Goal: Communication & Community: Participate in discussion

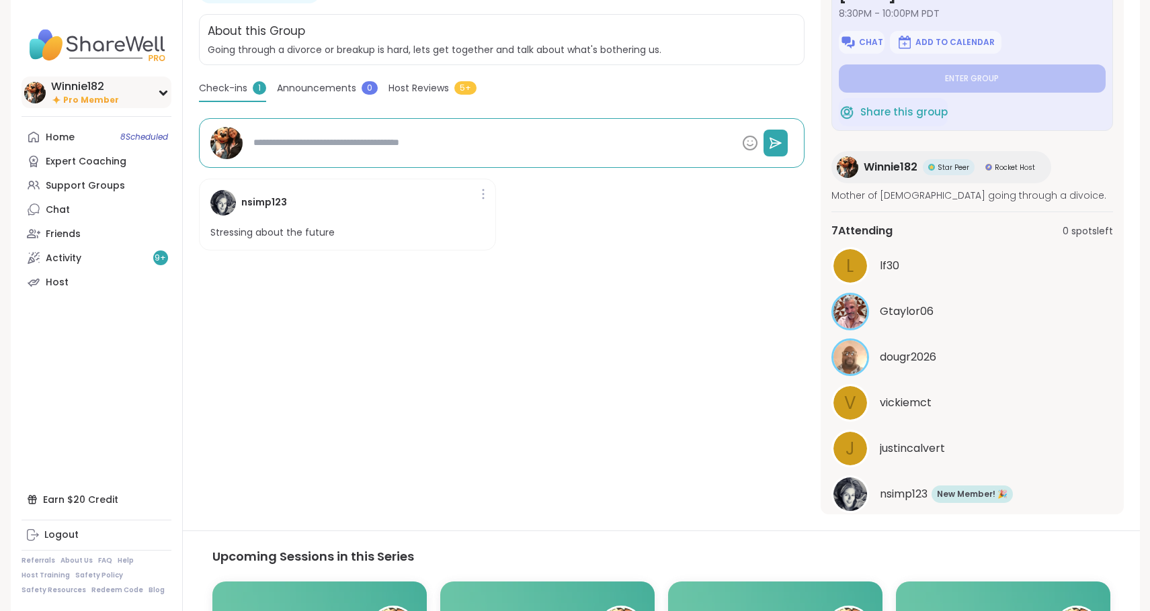
scroll to position [88, 0]
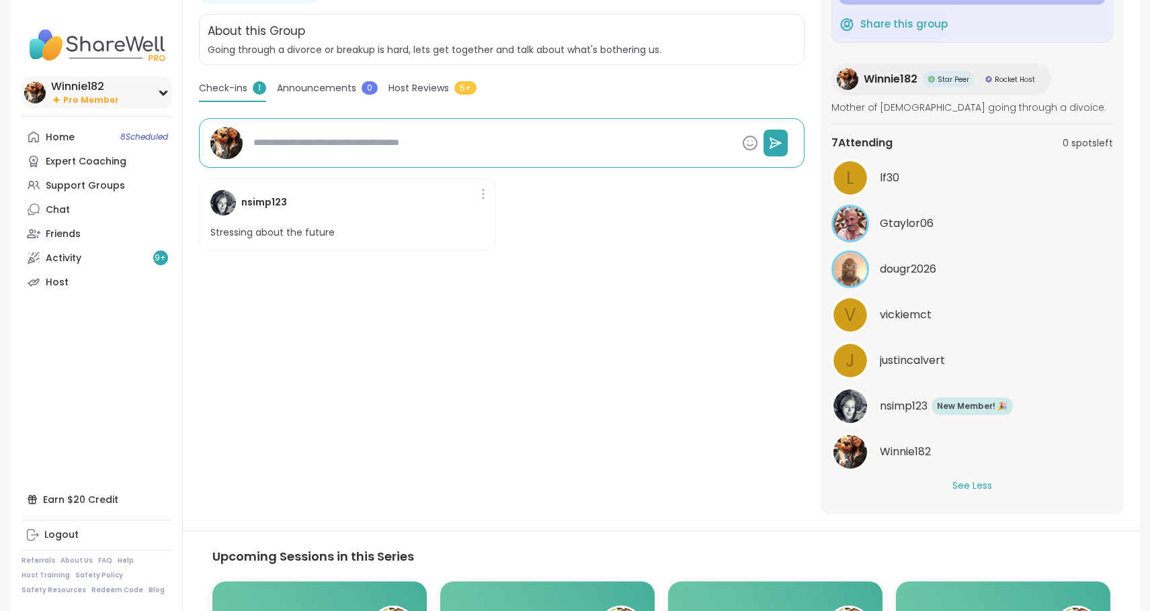
click at [77, 90] on div "Winnie182" at bounding box center [85, 86] width 68 height 15
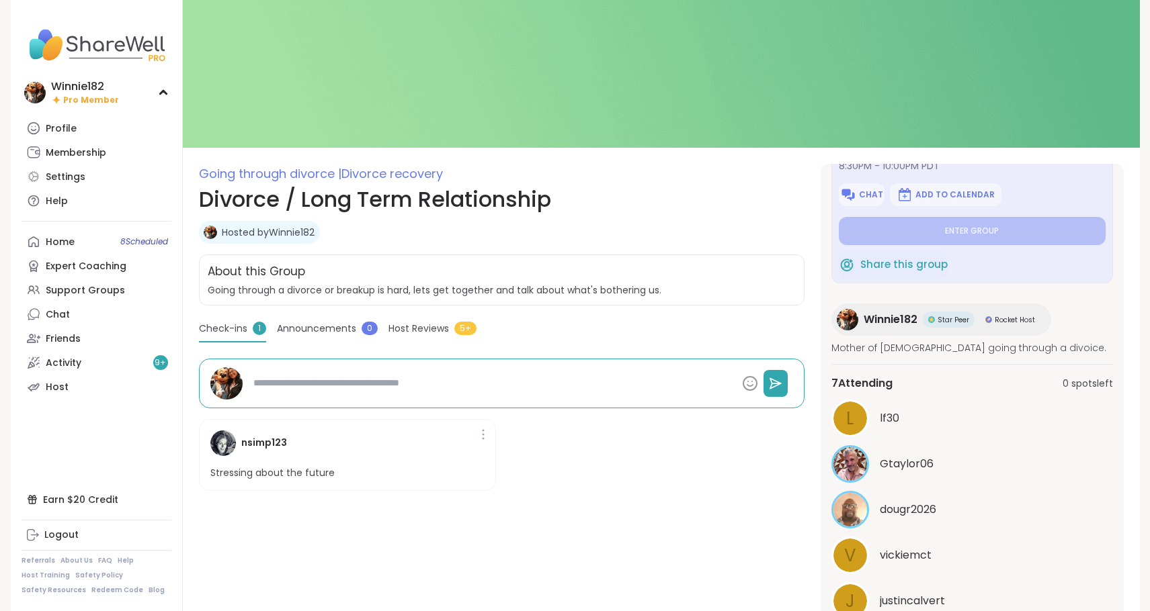
scroll to position [0, 0]
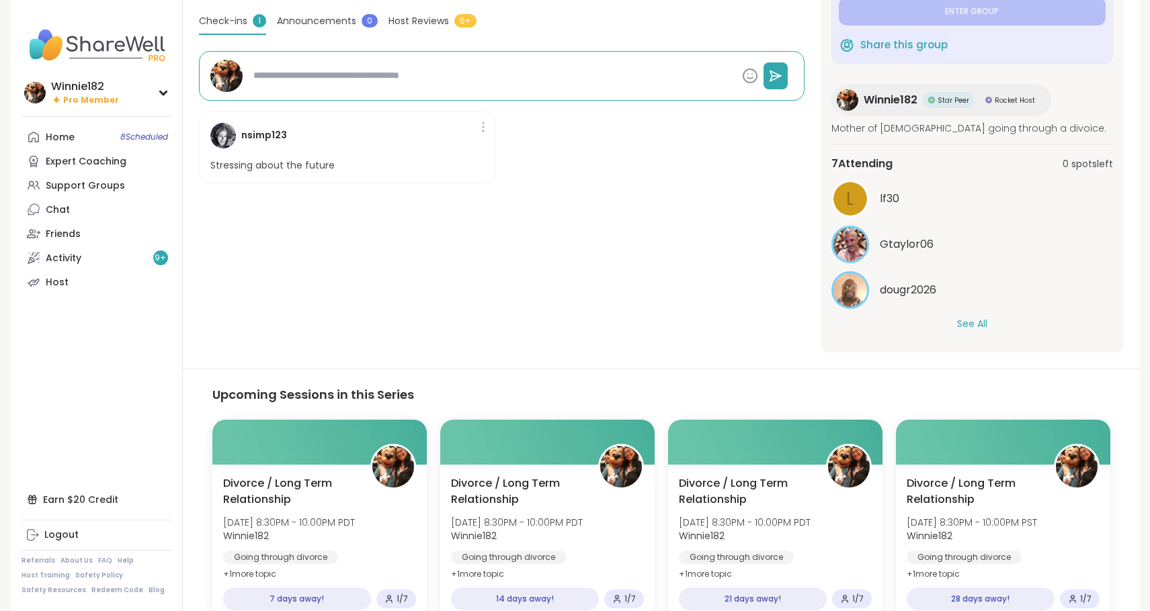
click at [970, 308] on div "dougr2026" at bounding box center [972, 290] width 282 height 38
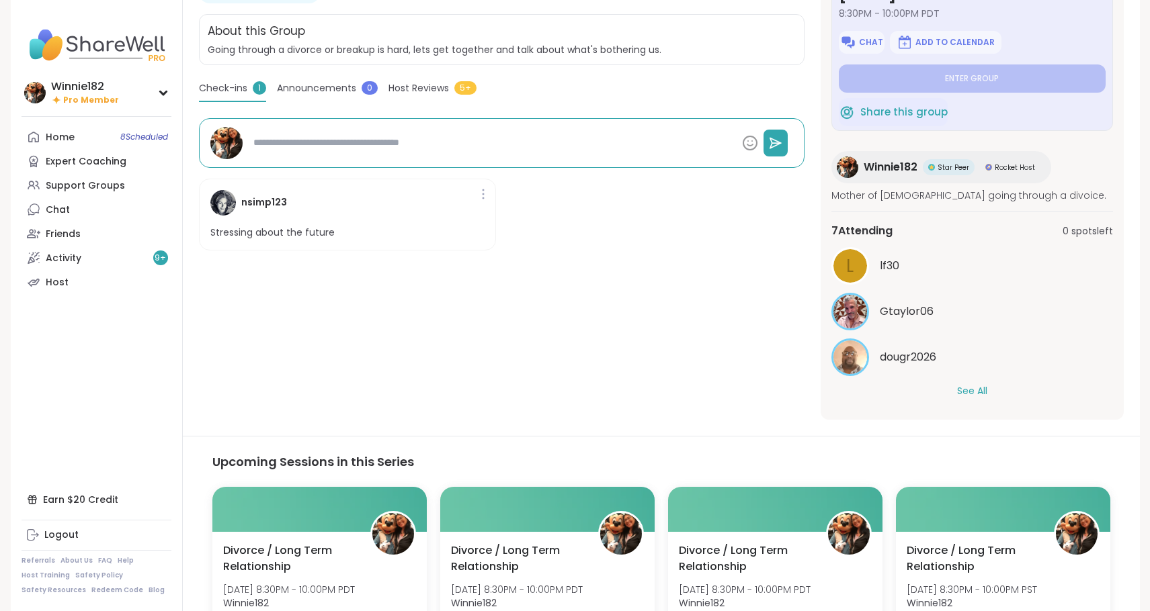
click at [962, 390] on button "See All" at bounding box center [972, 391] width 30 height 14
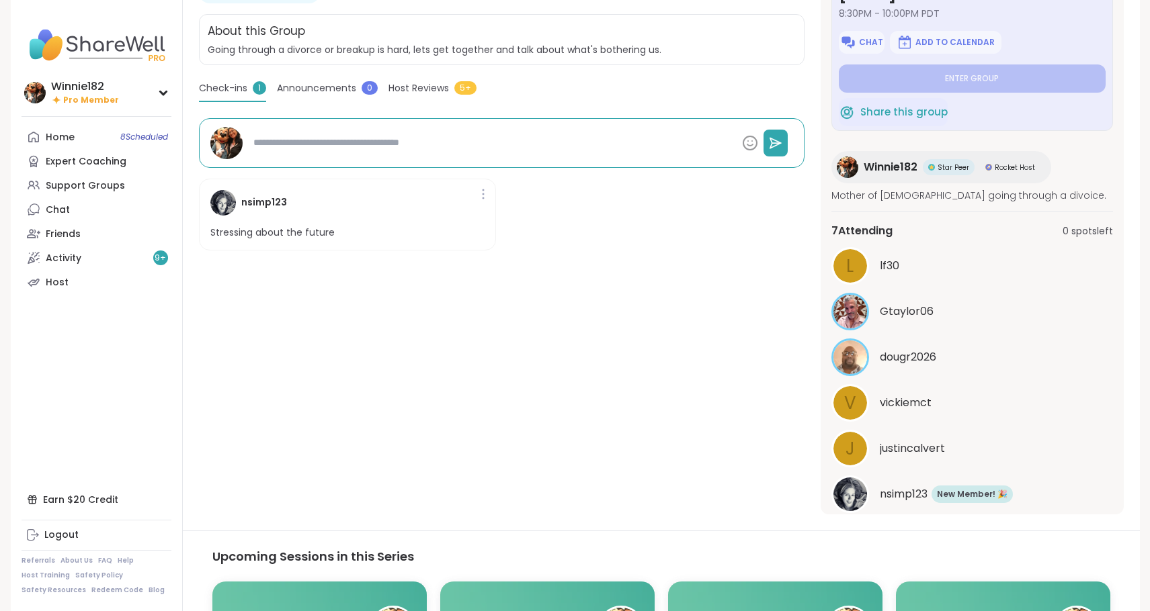
type textarea "*"
